Goal: Navigation & Orientation: Find specific page/section

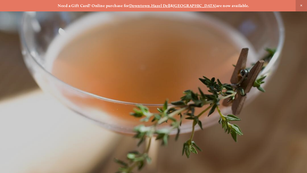
scroll to position [-15, 0]
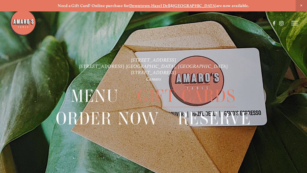
click at [294, 10] on div "Need a Gift Card? Online purchase for Downtown , [PERSON_NAME][GEOGRAPHIC_DATA]…" at bounding box center [153, 5] width 307 height 11
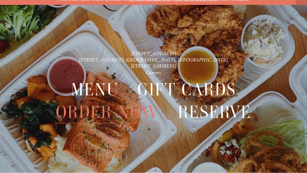
scroll to position [11, 0]
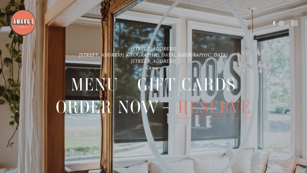
click at [91, 86] on span "Menu" at bounding box center [95, 85] width 48 height 22
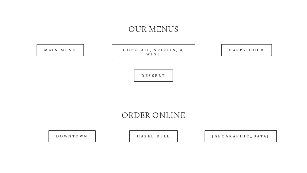
scroll to position [469, 0]
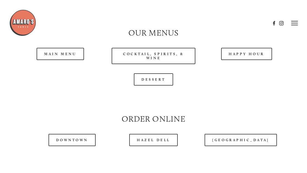
click at [61, 60] on link "Main Menu" at bounding box center [60, 54] width 47 height 12
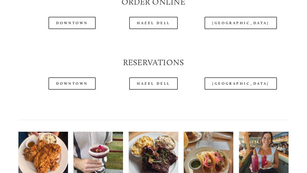
scroll to position [586, 0]
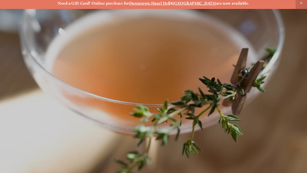
scroll to position [11, 0]
